Goal: Find specific page/section: Locate item on page

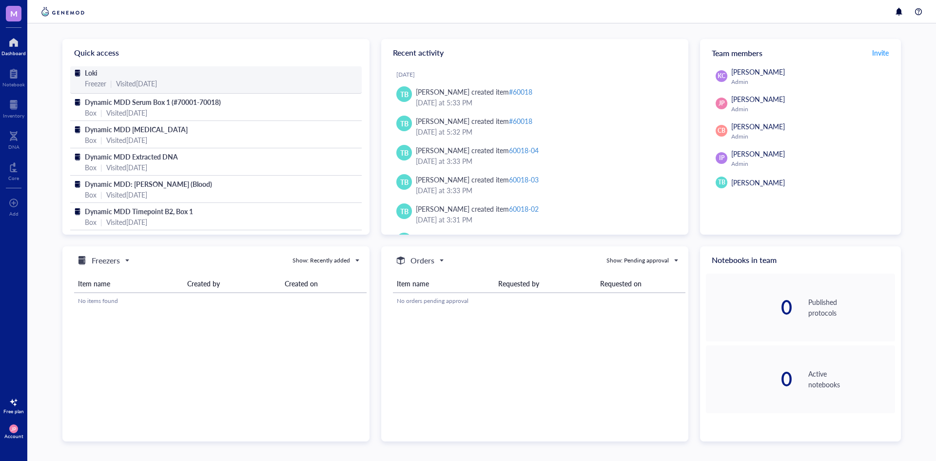
click at [203, 82] on div "Freezer | Visited [DATE]" at bounding box center [216, 83] width 262 height 11
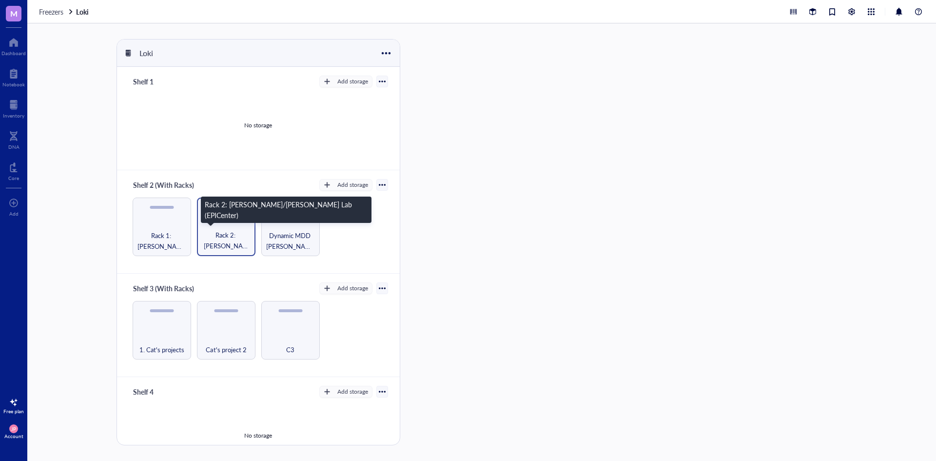
click at [230, 247] on span "Rack 2: Glahn/Knowles Lab (EPICenter)" at bounding box center [226, 240] width 49 height 21
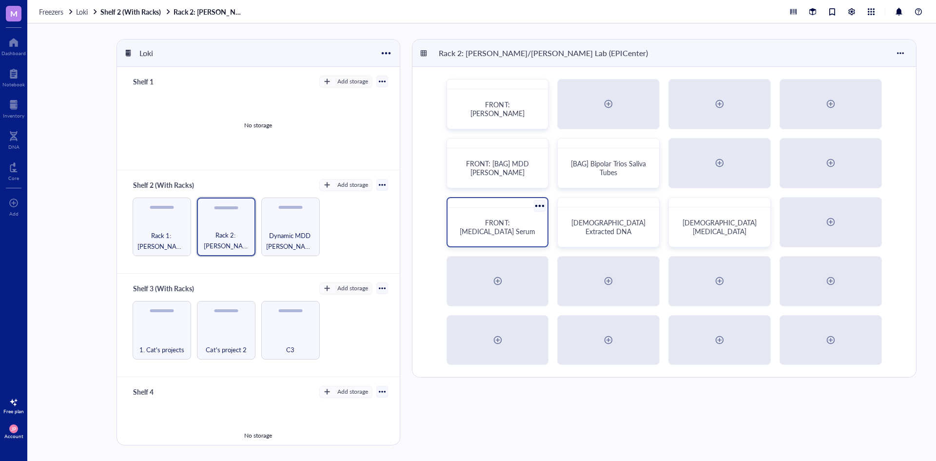
click at [506, 233] on span "FRONT: Presbycusis Serum" at bounding box center [497, 226] width 75 height 19
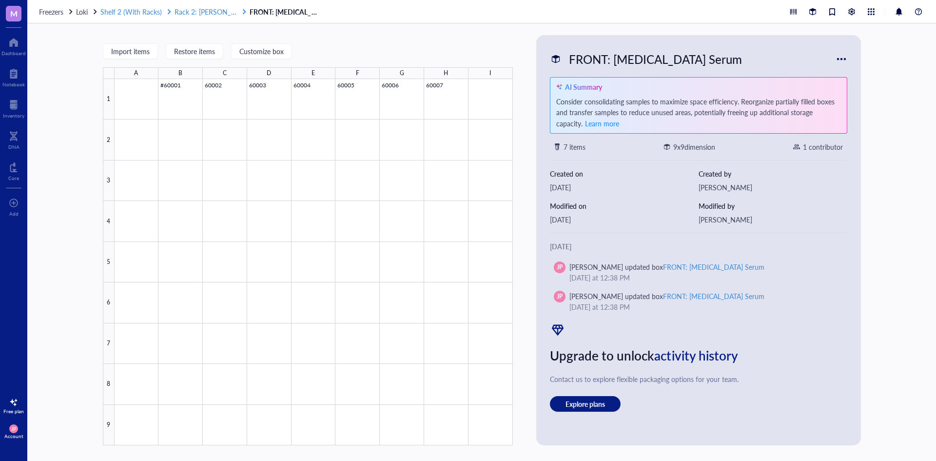
click at [191, 13] on span "Rack 2: Glahn/Knowles Lab (EPICenter)" at bounding box center [265, 12] width 183 height 10
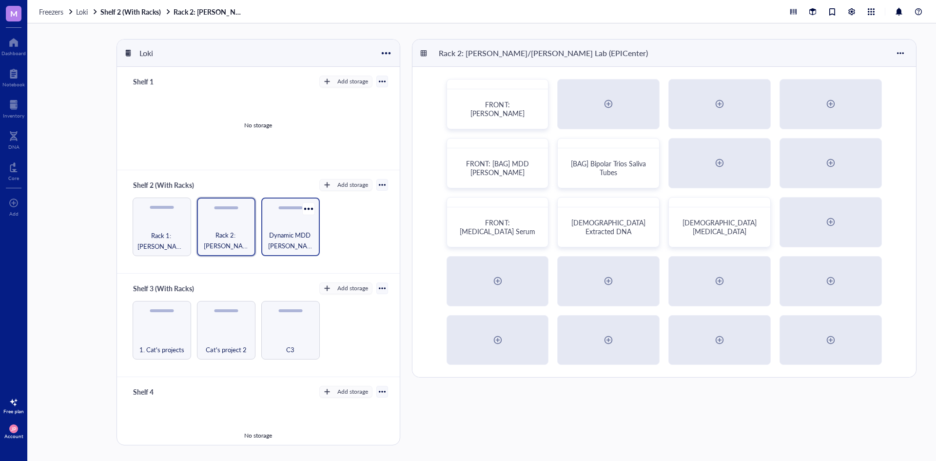
click at [294, 232] on span "Dynamic MDD Zymo Tube Boxes (to the right of the racks)" at bounding box center [290, 240] width 49 height 21
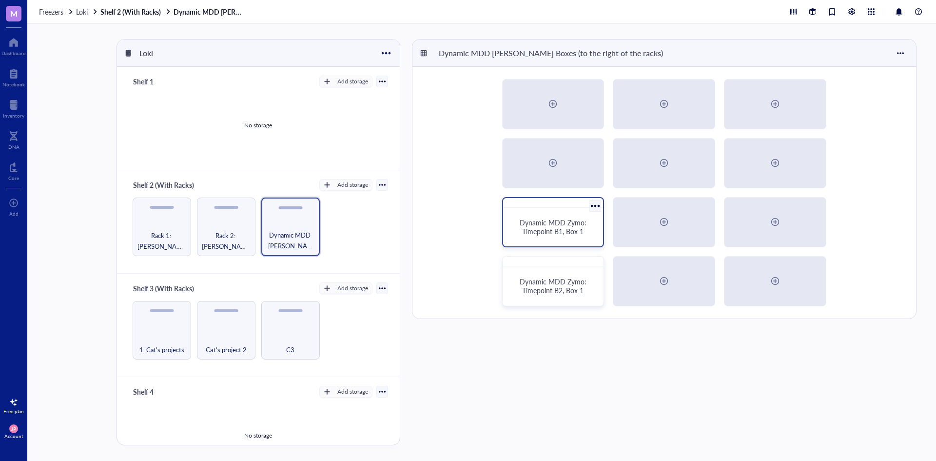
click at [551, 227] on span "Dynamic MDD Zymo: Timepoint B1, Box 1" at bounding box center [553, 226] width 69 height 19
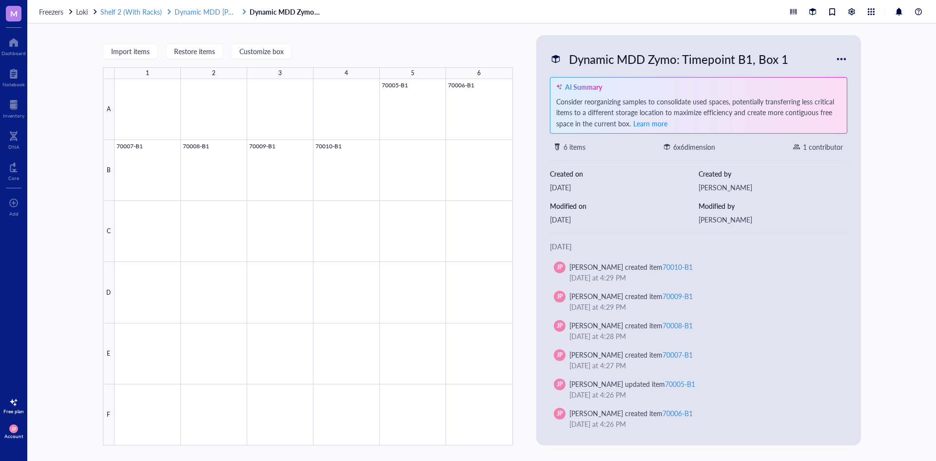
click at [200, 10] on span "Dynamic MDD Zymo Tube Boxes (to the right of the racks)" at bounding box center [273, 12] width 199 height 10
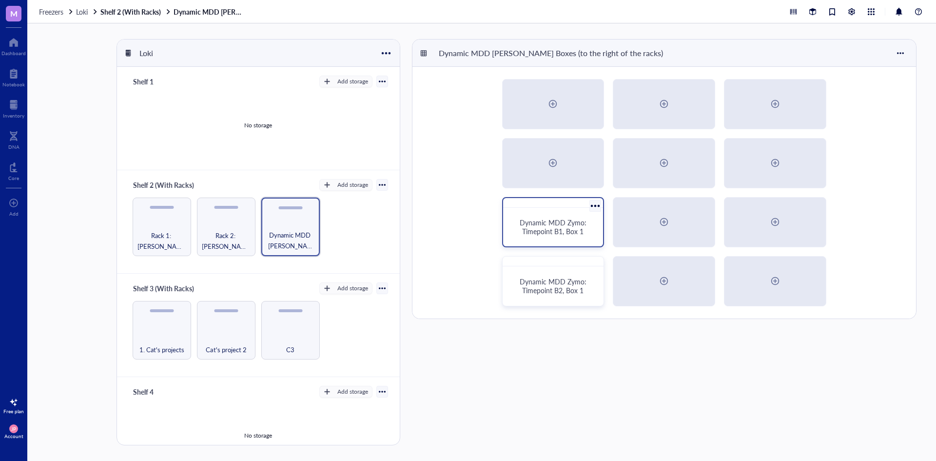
click at [544, 230] on span "Dynamic MDD Zymo: Timepoint B1, Box 1" at bounding box center [553, 226] width 69 height 19
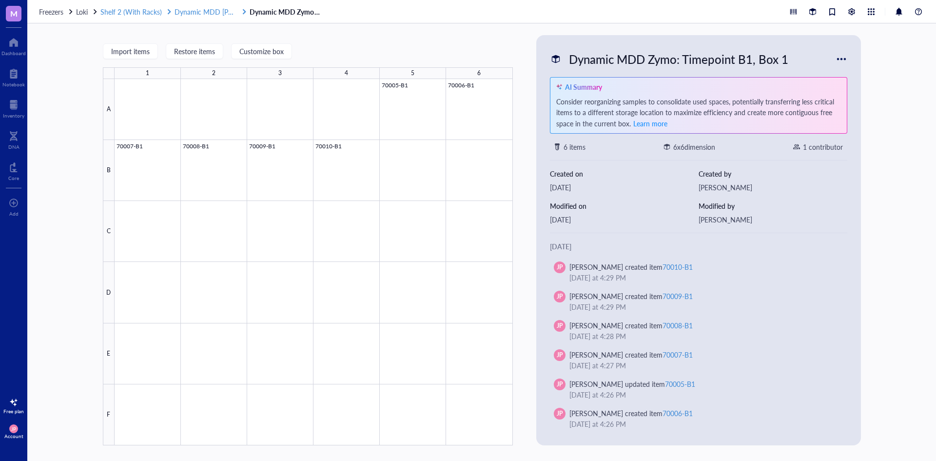
click at [198, 12] on span "Dynamic MDD Zymo Tube Boxes (to the right of the racks)" at bounding box center [273, 12] width 199 height 10
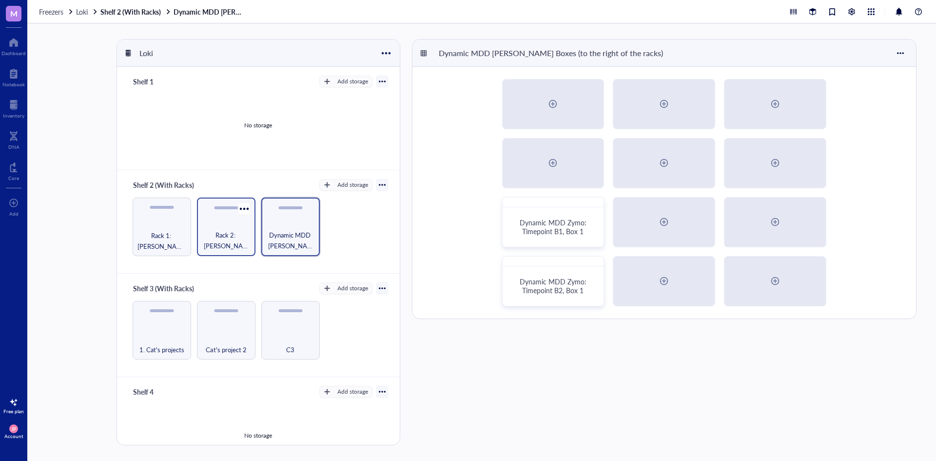
click at [224, 234] on span "Rack 2: Glahn/Knowles Lab (EPICenter)" at bounding box center [226, 240] width 49 height 21
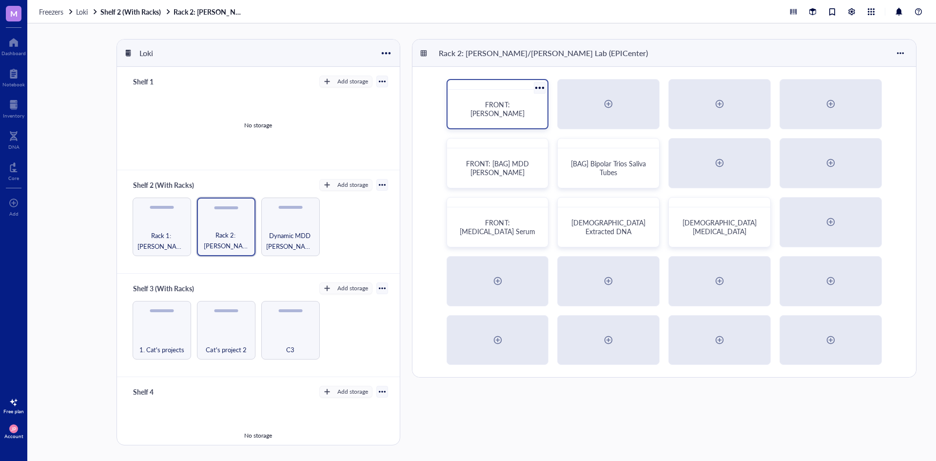
click at [500, 98] on div "FRONT: AIDAN Saliva" at bounding box center [497, 109] width 93 height 31
